Goal: Contribute content

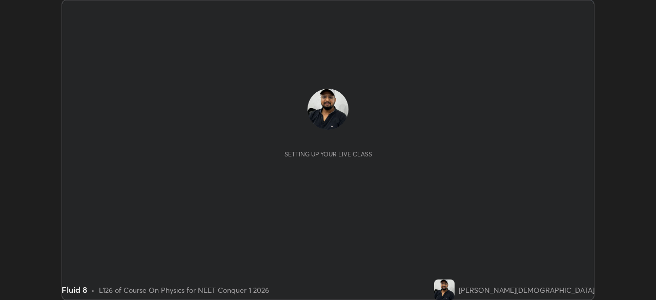
scroll to position [300, 656]
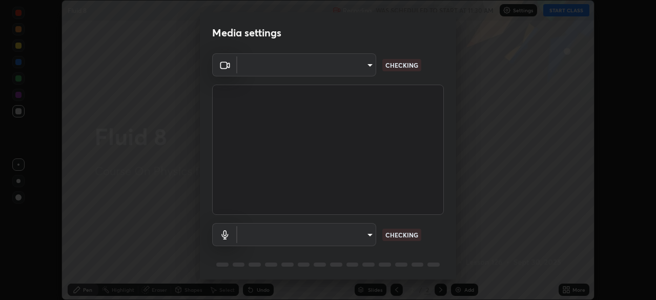
type input "8430282c75c9cf90d073dd2650c69e1562d55ee46f92edd4d0492a031e33ab74"
click at [350, 238] on body "Erase all Fluid 8 Recording WAS SCHEDULED TO START AT 11:30 AM Settings START C…" at bounding box center [328, 150] width 656 height 300
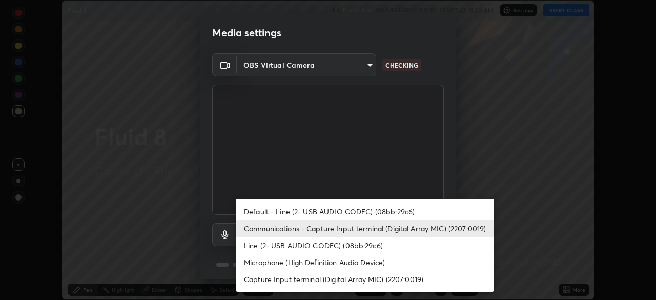
click at [349, 211] on li "Default - Line (2- USB AUDIO CODEC) (08bb:29c6)" at bounding box center [365, 211] width 258 height 17
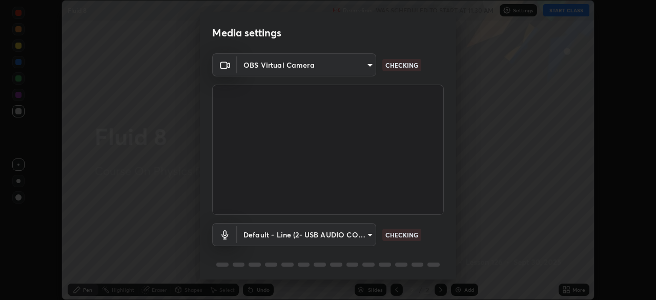
type input "default"
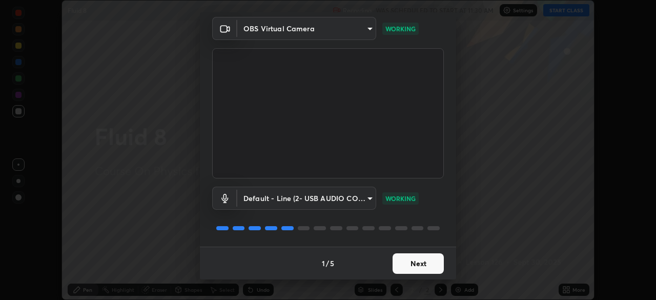
click at [414, 261] on button "Next" at bounding box center [418, 263] width 51 height 21
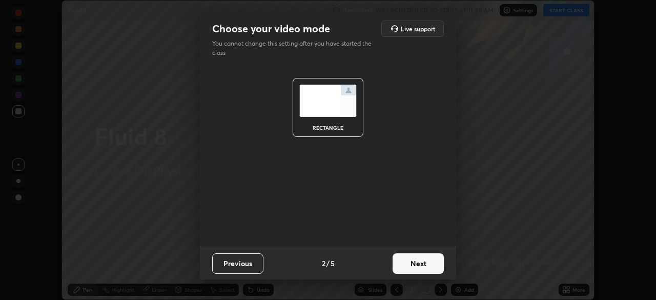
click at [414, 257] on button "Next" at bounding box center [418, 263] width 51 height 21
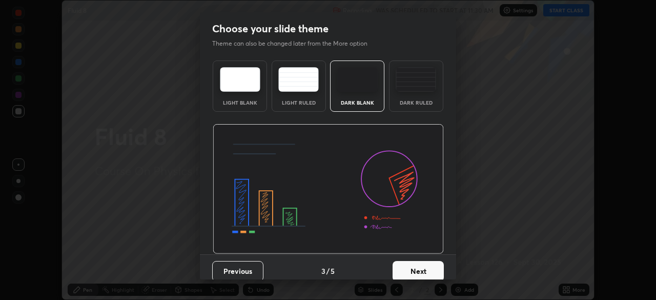
click at [407, 90] on img at bounding box center [416, 79] width 40 height 25
click at [424, 264] on button "Next" at bounding box center [418, 271] width 51 height 21
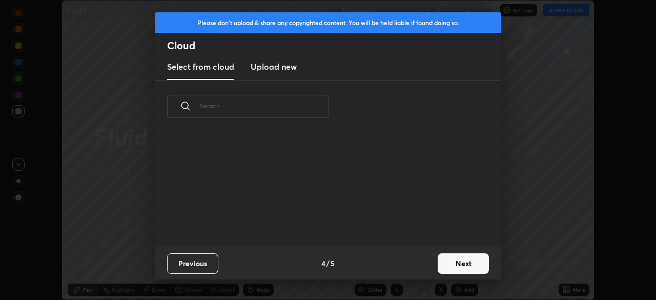
scroll to position [114, 329]
click at [457, 269] on button "Next" at bounding box center [463, 263] width 51 height 21
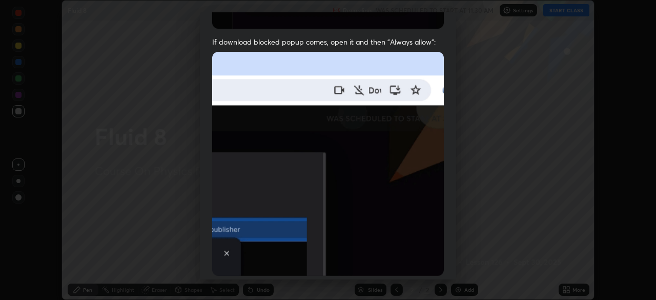
scroll to position [246, 0]
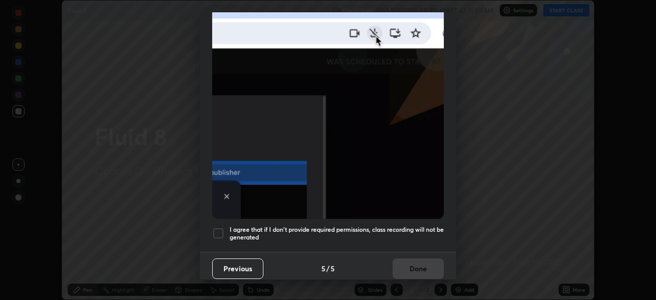
click at [356, 226] on h5 "I agree that if I don't provide required permissions, class recording will not …" at bounding box center [337, 234] width 214 height 16
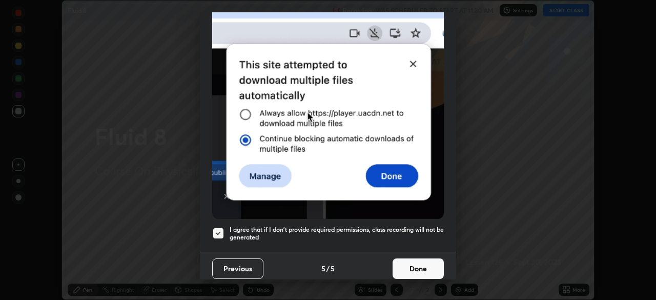
click at [404, 265] on button "Done" at bounding box center [418, 268] width 51 height 21
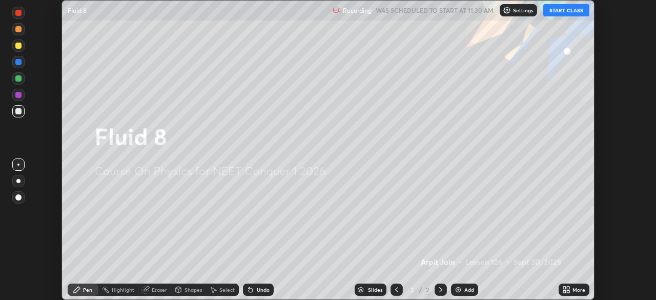
click at [556, 11] on button "START CLASS" at bounding box center [566, 10] width 46 height 12
click at [461, 292] on img at bounding box center [458, 290] width 8 height 8
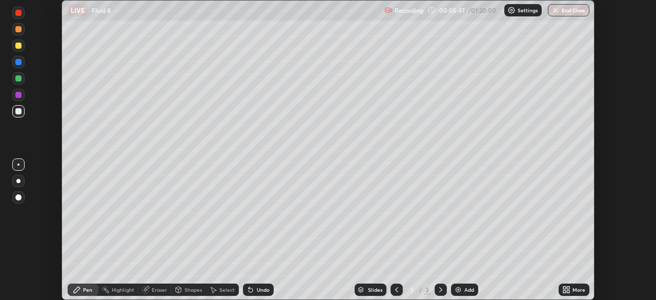
click at [181, 290] on icon at bounding box center [178, 290] width 8 height 8
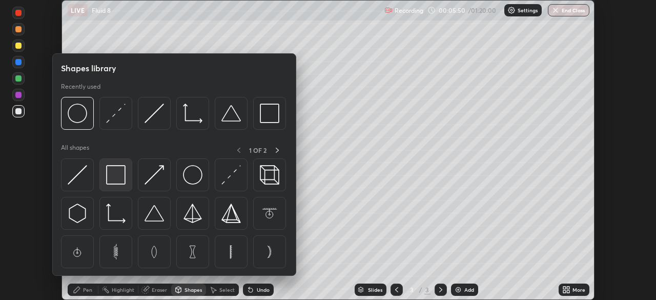
click at [114, 177] on img at bounding box center [115, 174] width 19 height 19
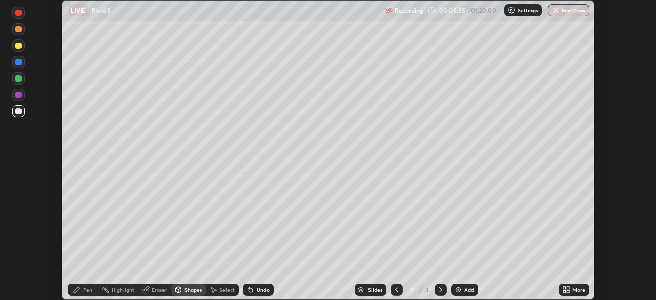
click at [151, 292] on div "Eraser" at bounding box center [154, 289] width 33 height 12
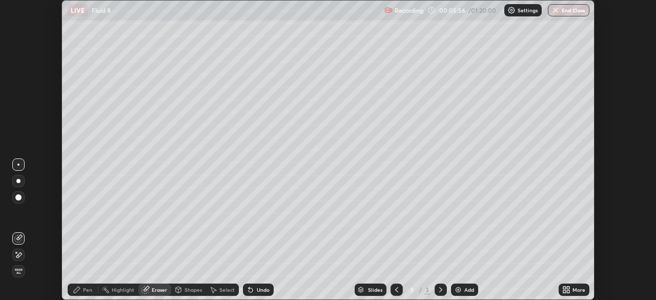
click at [17, 236] on icon at bounding box center [18, 238] width 8 height 8
click at [80, 292] on icon at bounding box center [77, 290] width 8 height 8
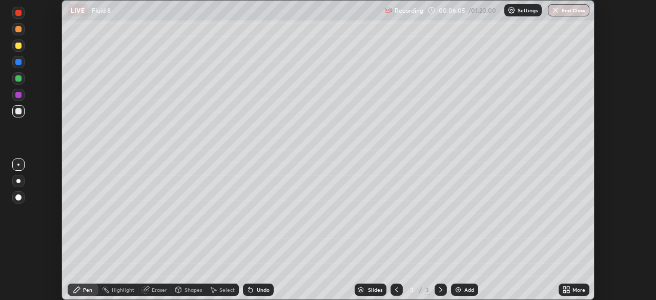
click at [19, 63] on div at bounding box center [18, 62] width 6 height 6
click at [182, 290] on div "Shapes" at bounding box center [188, 289] width 35 height 12
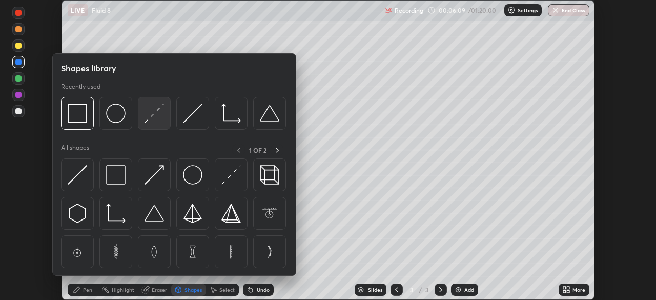
click at [149, 119] on img at bounding box center [154, 113] width 19 height 19
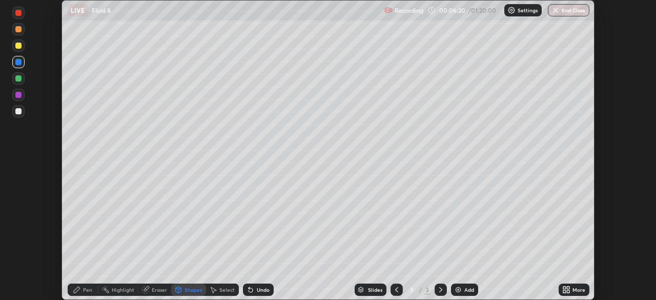
click at [77, 290] on icon at bounding box center [77, 290] width 6 height 6
click at [18, 47] on div at bounding box center [18, 46] width 6 height 6
click at [253, 288] on div "Undo" at bounding box center [258, 289] width 31 height 12
click at [460, 290] on img at bounding box center [458, 290] width 8 height 8
click at [395, 288] on icon at bounding box center [397, 290] width 8 height 8
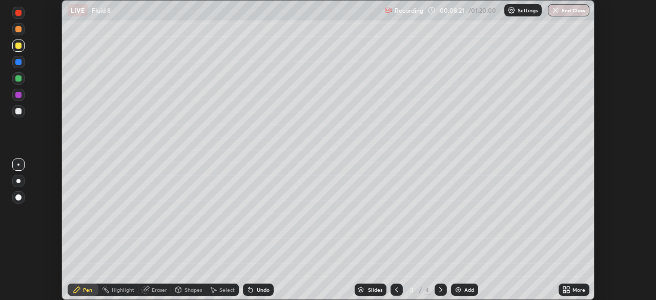
click at [18, 111] on div at bounding box center [18, 111] width 6 height 6
click at [440, 290] on icon at bounding box center [441, 290] width 8 height 8
click at [395, 290] on icon at bounding box center [396, 289] width 3 height 5
click at [257, 289] on div "Undo" at bounding box center [263, 289] width 13 height 5
click at [465, 292] on div "Add" at bounding box center [469, 289] width 10 height 5
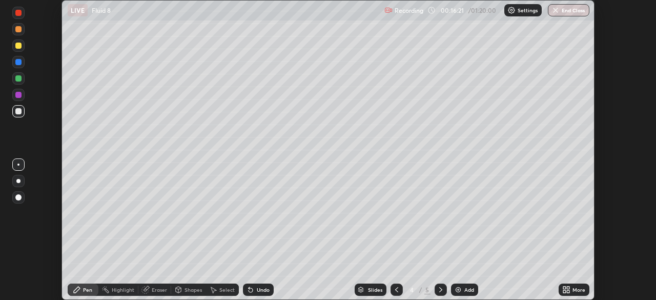
click at [394, 283] on div at bounding box center [397, 289] width 12 height 12
click at [444, 291] on div at bounding box center [441, 289] width 12 height 12
click at [440, 290] on icon at bounding box center [441, 290] width 8 height 8
click at [154, 292] on div "Eraser" at bounding box center [159, 289] width 15 height 5
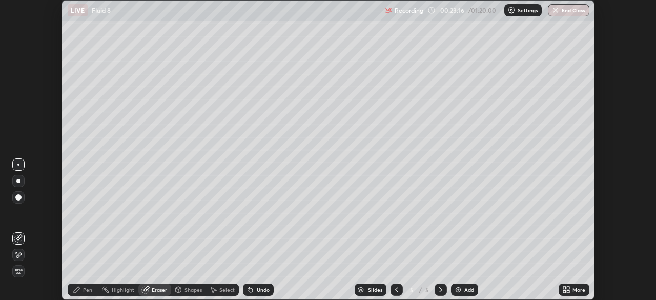
click at [19, 273] on span "Erase all" at bounding box center [18, 271] width 11 height 6
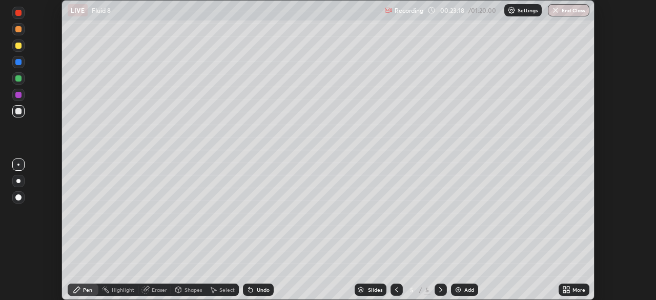
click at [19, 113] on div at bounding box center [18, 111] width 6 height 6
click at [15, 185] on div at bounding box center [18, 181] width 12 height 12
click at [185, 291] on div "Shapes" at bounding box center [193, 289] width 17 height 5
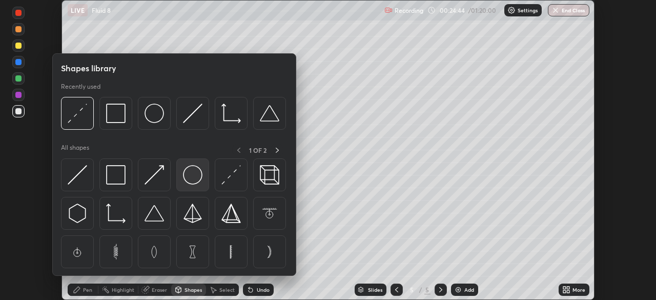
click at [191, 173] on img at bounding box center [192, 174] width 19 height 19
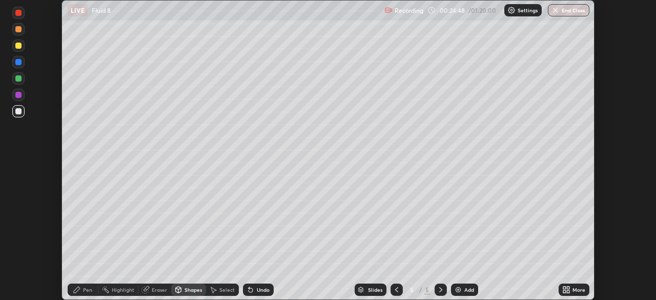
click at [221, 290] on div "Select" at bounding box center [226, 289] width 15 height 5
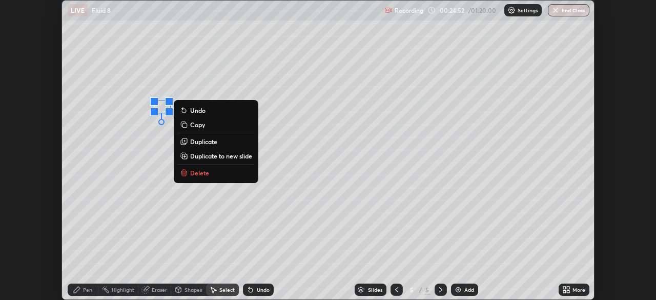
click at [204, 141] on p "Duplicate" at bounding box center [203, 141] width 27 height 8
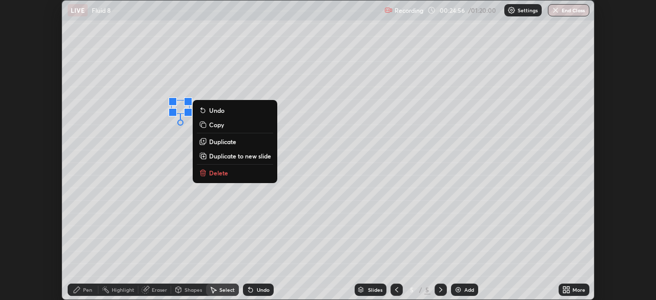
click at [223, 143] on p "Duplicate" at bounding box center [222, 141] width 27 height 8
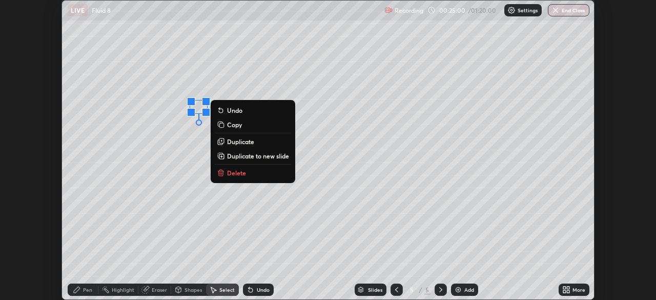
click at [239, 141] on p "Duplicate" at bounding box center [240, 141] width 27 height 8
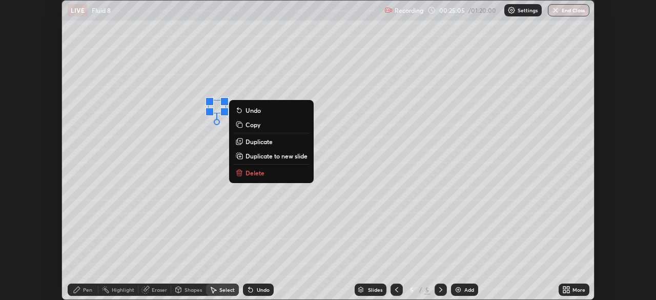
click at [258, 143] on p "Duplicate" at bounding box center [259, 141] width 27 height 8
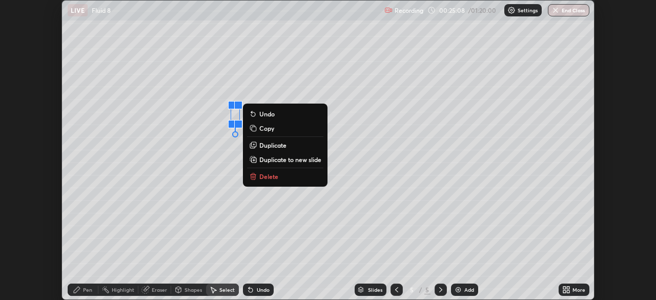
click at [260, 291] on div "Undo" at bounding box center [263, 289] width 13 height 5
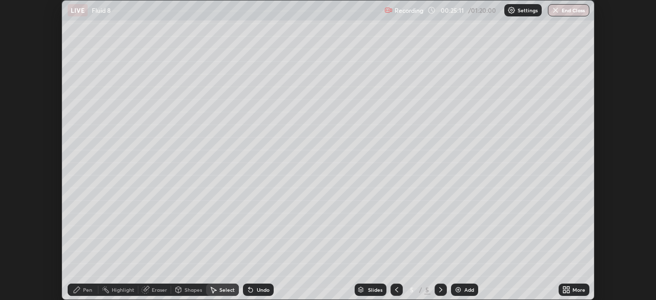
click at [219, 293] on div "Select" at bounding box center [222, 289] width 33 height 12
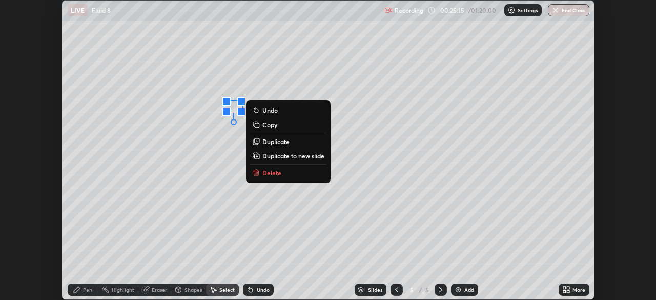
click at [271, 140] on p "Duplicate" at bounding box center [275, 141] width 27 height 8
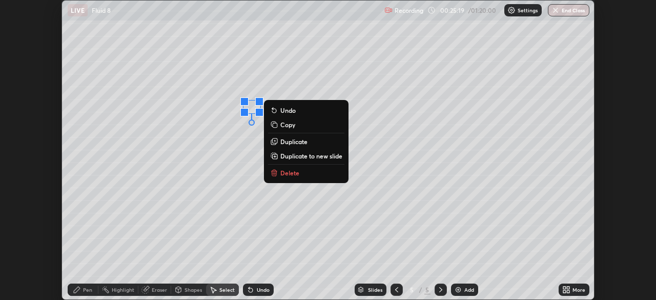
click at [289, 141] on p "Duplicate" at bounding box center [293, 141] width 27 height 8
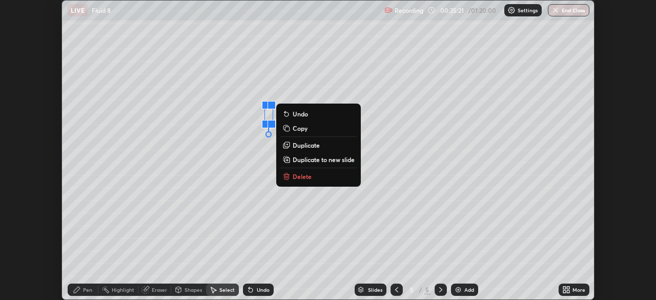
click at [261, 289] on div "Undo" at bounding box center [263, 289] width 13 height 5
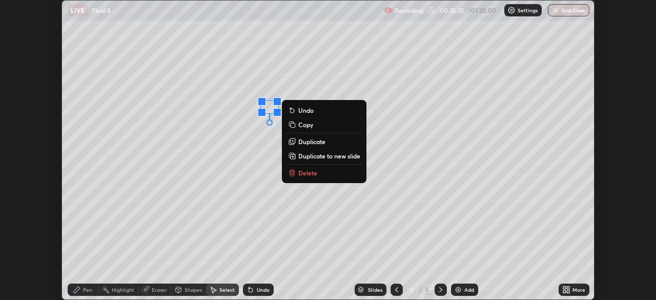
click at [306, 140] on p "Duplicate" at bounding box center [311, 141] width 27 height 8
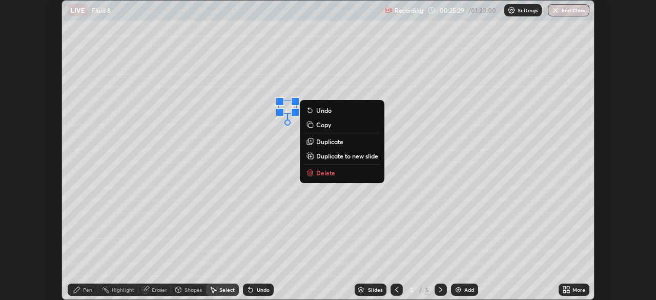
click at [320, 141] on p "Duplicate" at bounding box center [329, 141] width 27 height 8
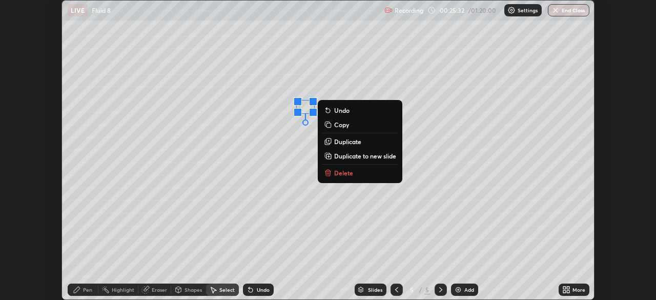
click at [336, 140] on p "Duplicate" at bounding box center [347, 141] width 27 height 8
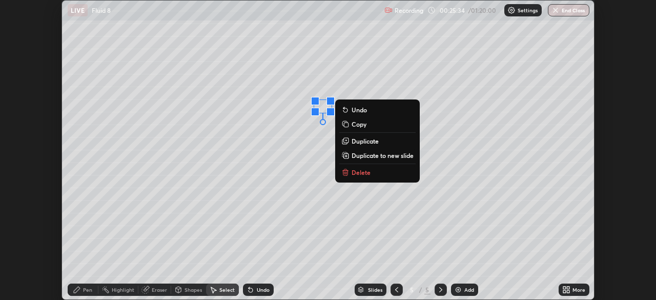
click at [353, 141] on p "Duplicate" at bounding box center [365, 141] width 27 height 8
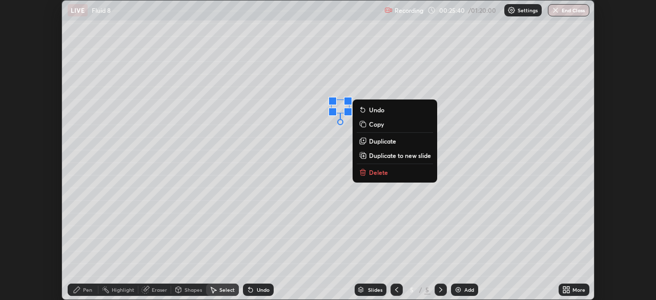
click at [268, 245] on div "0 ° Undo Copy Duplicate Duplicate to new slide Delete" at bounding box center [328, 150] width 532 height 299
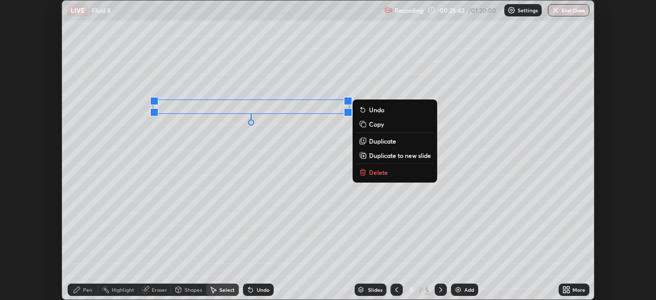
click at [380, 144] on p "Duplicate" at bounding box center [382, 141] width 27 height 8
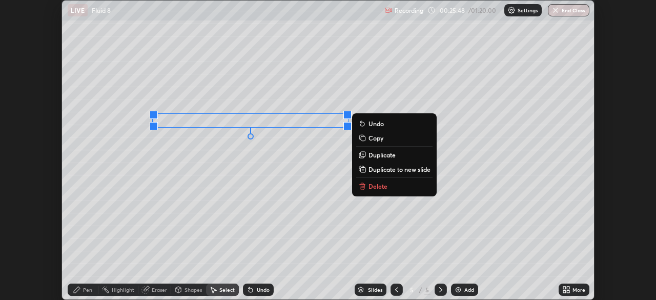
click at [369, 153] on p "Duplicate" at bounding box center [382, 155] width 27 height 8
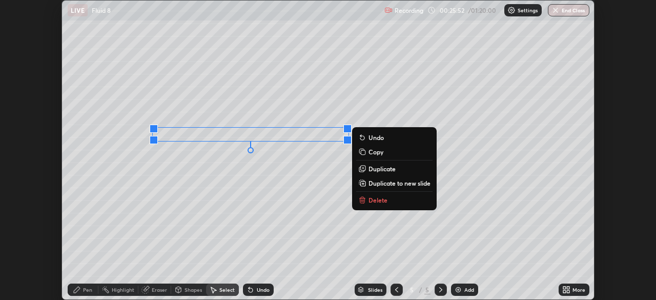
click at [375, 169] on p "Duplicate" at bounding box center [382, 169] width 27 height 8
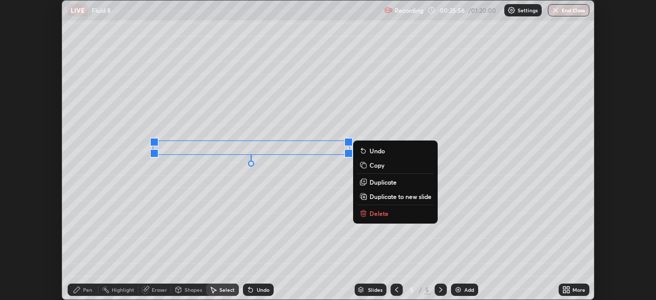
click at [381, 184] on p "Duplicate" at bounding box center [383, 182] width 27 height 8
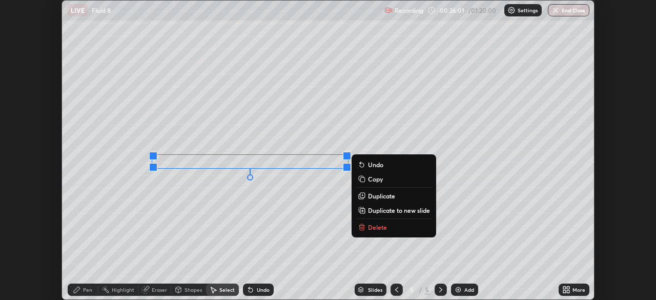
click at [179, 217] on div "0 ° Undo Copy Duplicate Duplicate to new slide Delete" at bounding box center [328, 150] width 532 height 299
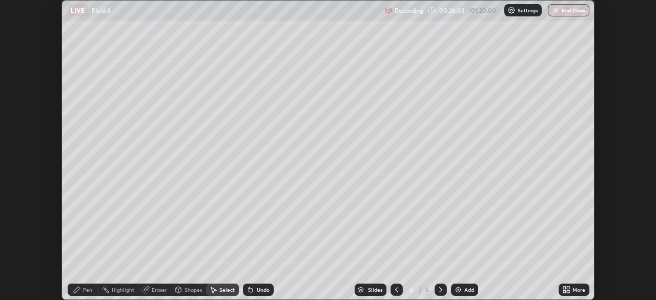
click at [180, 289] on icon at bounding box center [179, 290] width 6 height 6
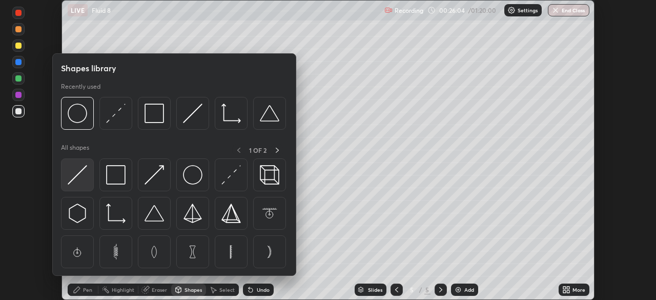
click at [71, 175] on img at bounding box center [77, 174] width 19 height 19
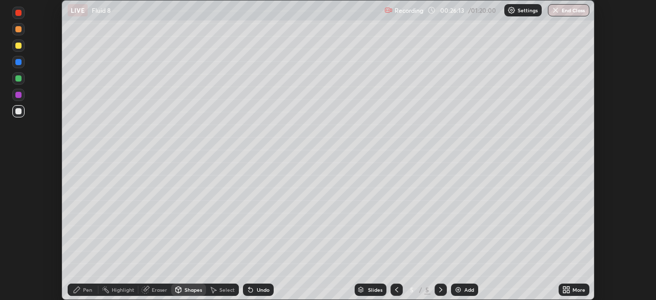
click at [83, 289] on div "Pen" at bounding box center [87, 289] width 9 height 5
click at [19, 94] on div at bounding box center [18, 95] width 6 height 6
click at [18, 84] on div at bounding box center [18, 78] width 12 height 12
click at [158, 288] on div "Eraser" at bounding box center [159, 289] width 15 height 5
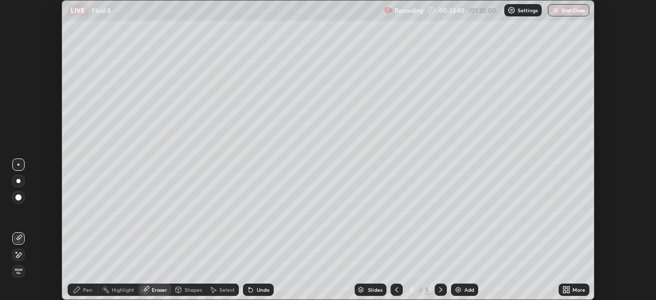
click at [24, 253] on div at bounding box center [18, 255] width 12 height 12
click at [84, 286] on div "Pen" at bounding box center [83, 289] width 31 height 12
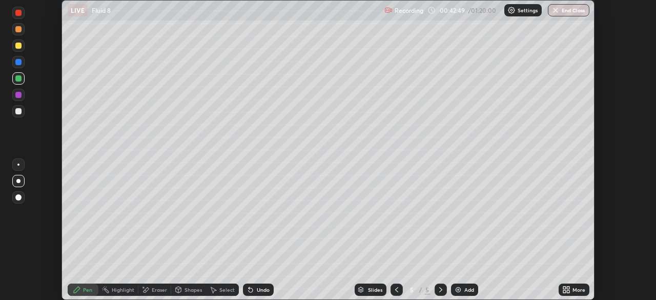
click at [462, 289] on div "Add" at bounding box center [464, 289] width 27 height 12
click at [249, 290] on icon at bounding box center [251, 290] width 4 height 4
click at [249, 288] on icon at bounding box center [251, 290] width 8 height 8
click at [19, 116] on div at bounding box center [18, 111] width 12 height 12
click at [458, 290] on img at bounding box center [458, 290] width 8 height 8
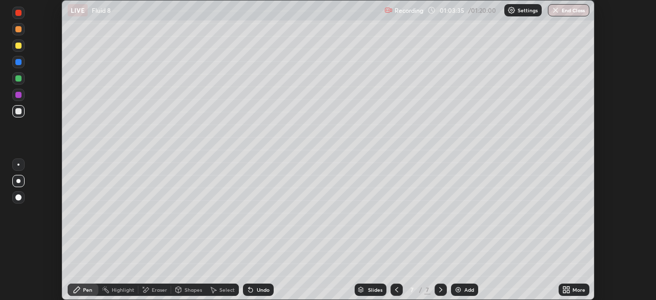
click at [15, 45] on div at bounding box center [18, 46] width 6 height 6
click at [19, 112] on div at bounding box center [18, 111] width 6 height 6
click at [19, 17] on div at bounding box center [18, 13] width 12 height 12
click at [188, 293] on div "Shapes" at bounding box center [188, 289] width 35 height 12
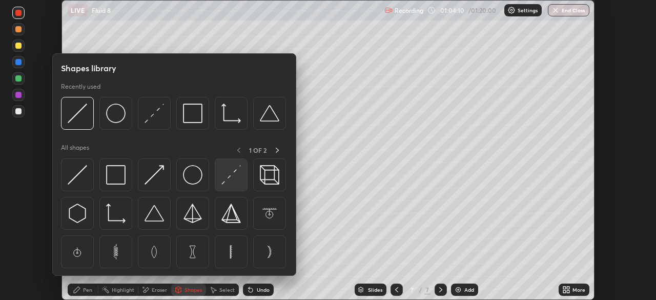
click at [226, 175] on img at bounding box center [230, 174] width 19 height 19
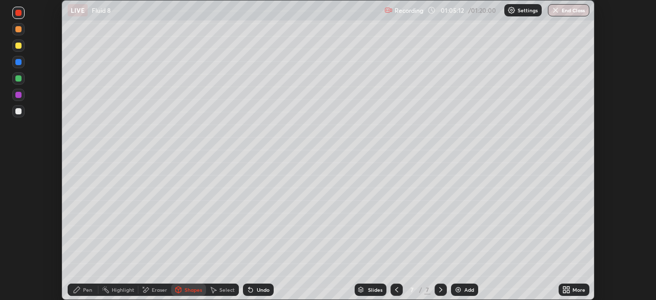
click at [18, 49] on div at bounding box center [18, 45] width 12 height 12
click at [21, 114] on div at bounding box center [18, 111] width 12 height 12
click at [87, 292] on div "Pen" at bounding box center [87, 289] width 9 height 5
click at [558, 12] on img "button" at bounding box center [556, 10] width 8 height 8
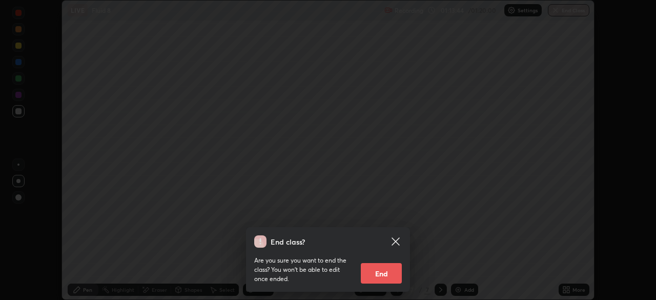
click at [388, 274] on button "End" at bounding box center [381, 273] width 41 height 21
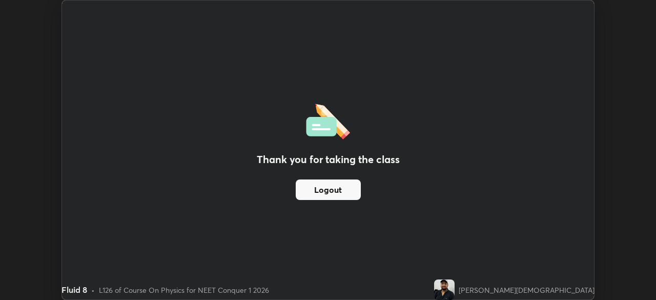
click at [347, 190] on button "Logout" at bounding box center [328, 189] width 65 height 21
